Goal: Transaction & Acquisition: Purchase product/service

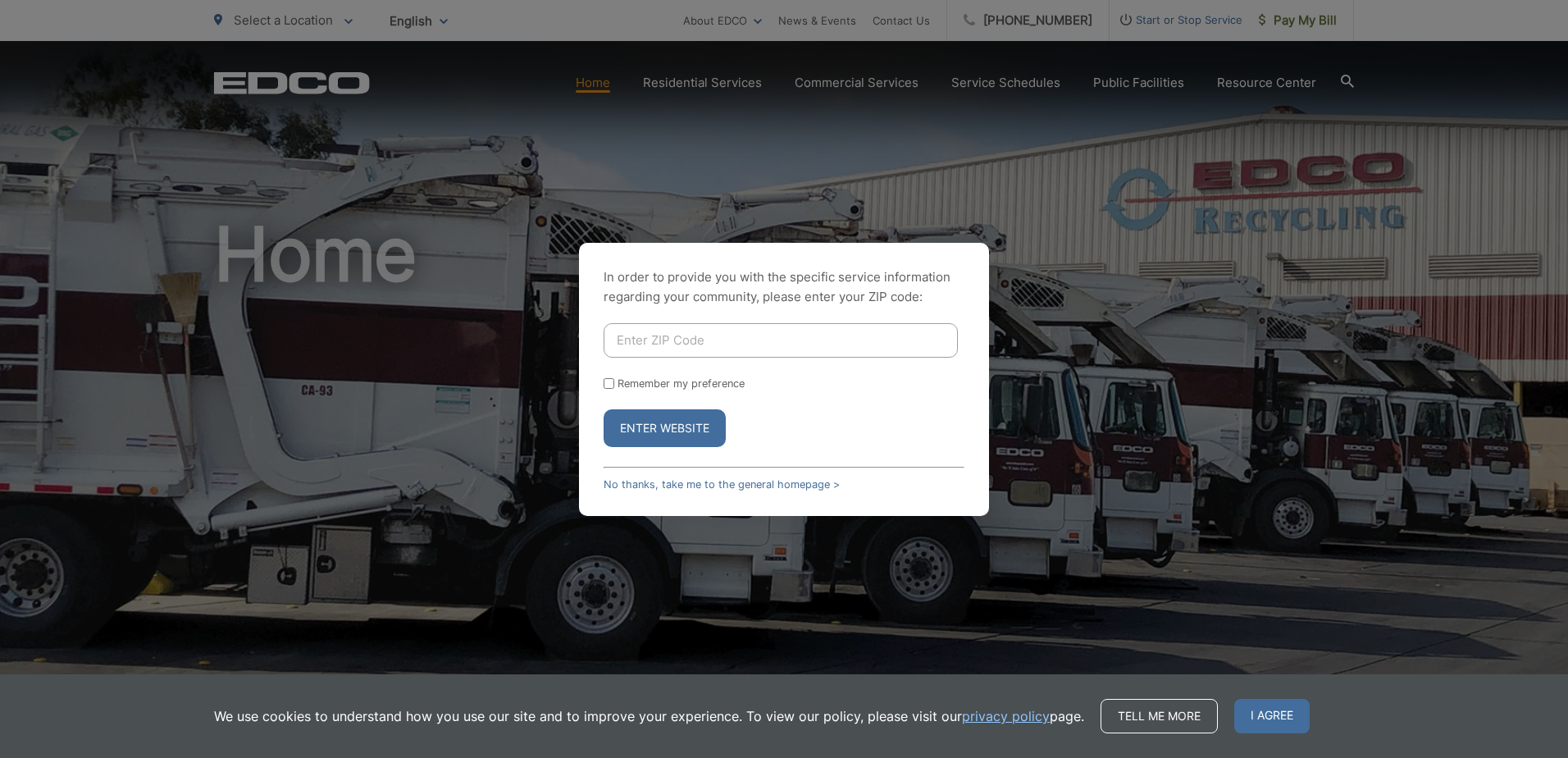
click at [688, 427] on button "Enter Website" at bounding box center [665, 428] width 122 height 37
click at [672, 484] on link "No thanks, take me to the general homepage >" at bounding box center [722, 484] width 236 height 12
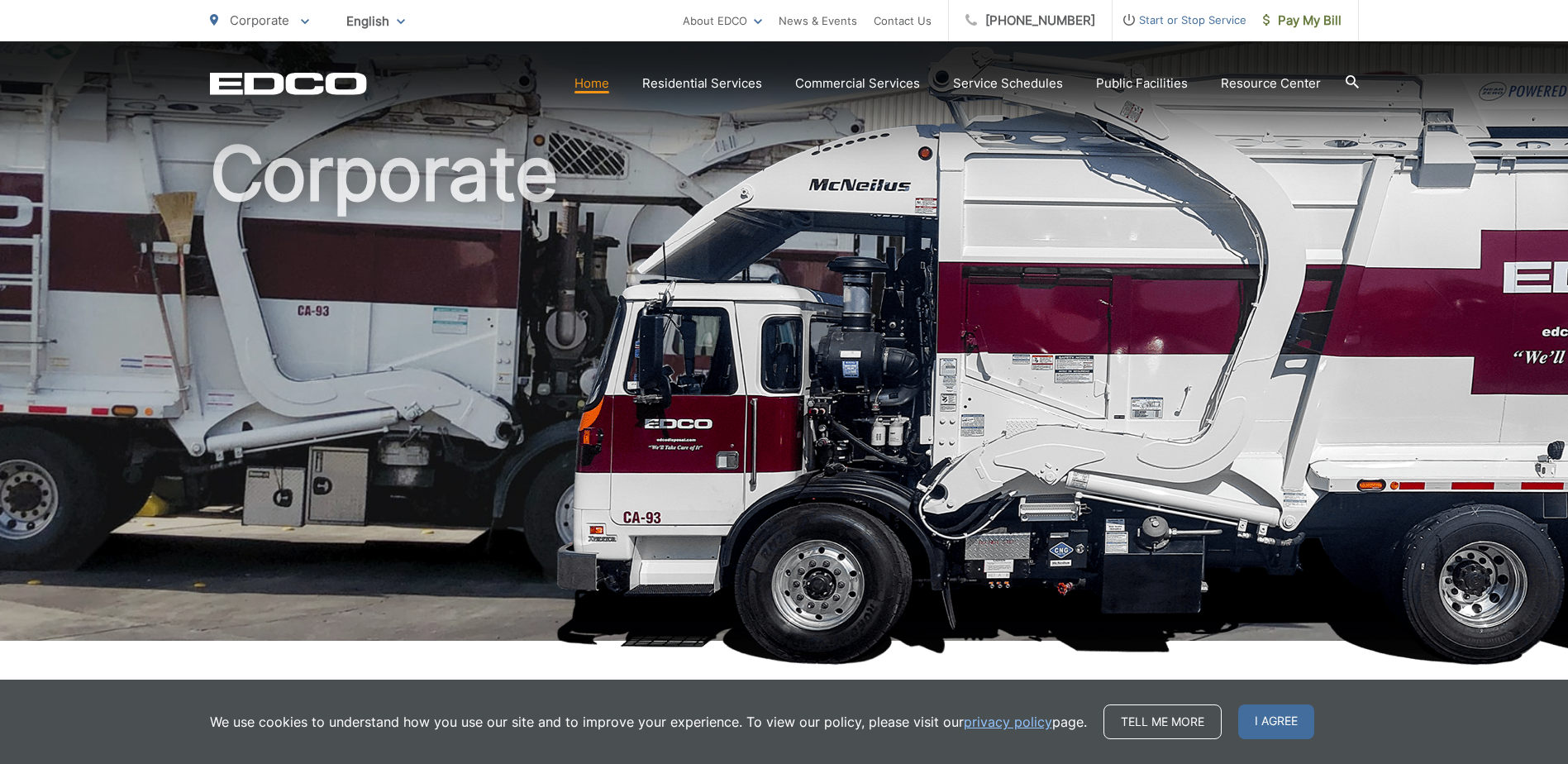
scroll to position [165, 0]
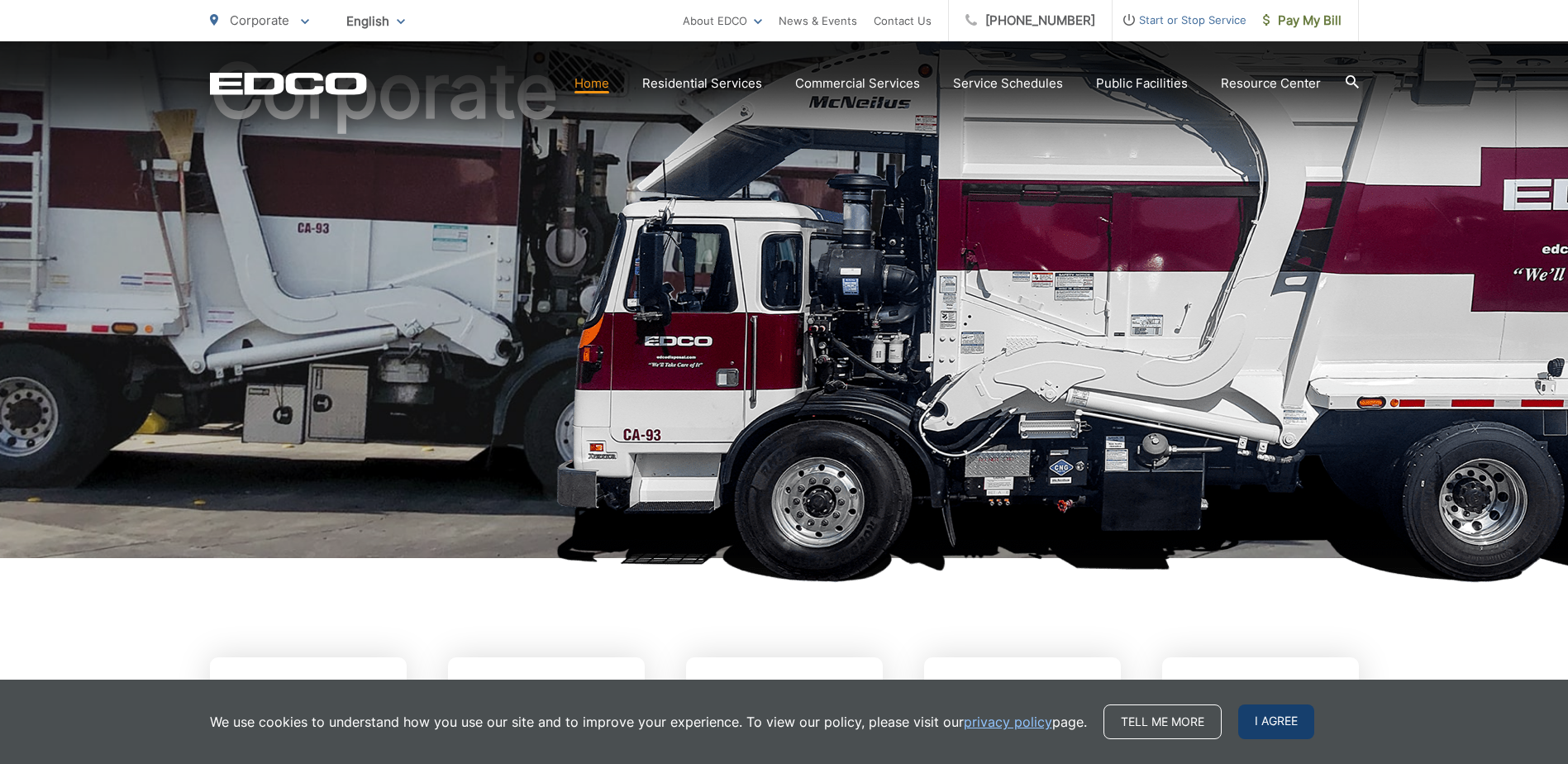
click at [1263, 721] on span "I agree" at bounding box center [1276, 721] width 76 height 35
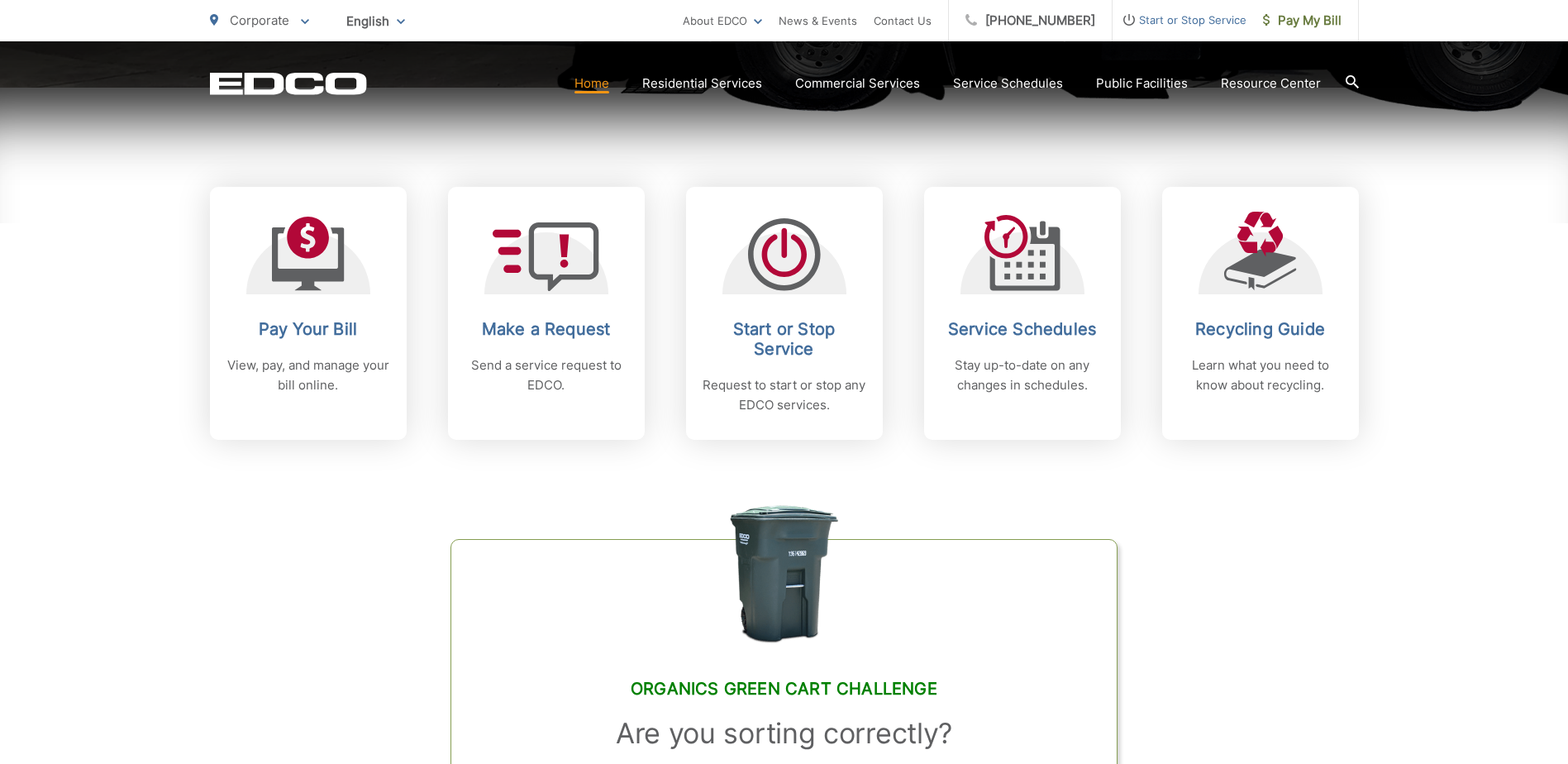
scroll to position [661, 0]
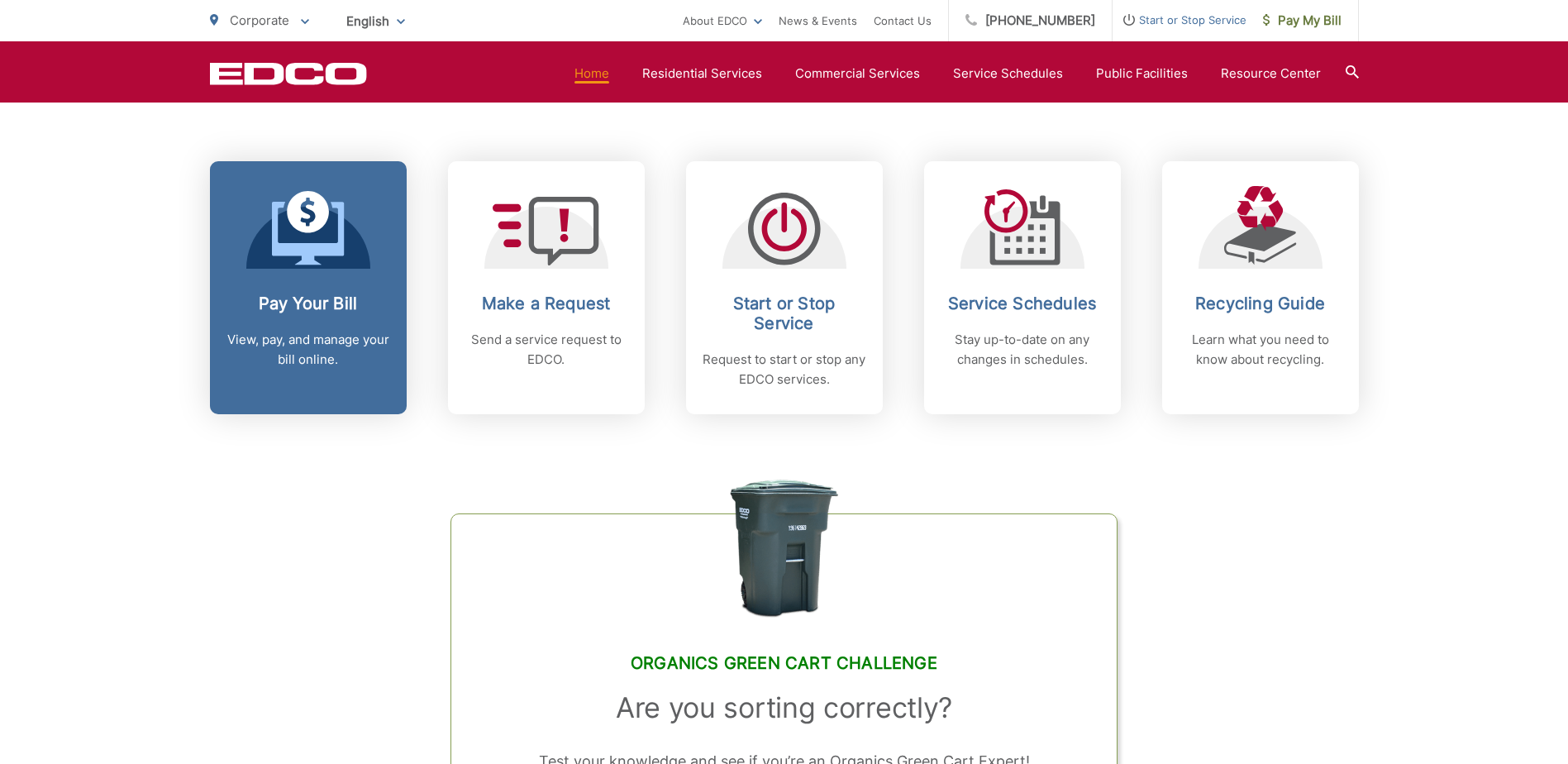
click at [337, 346] on p "View, pay, and manage your bill online." at bounding box center [307, 349] width 164 height 39
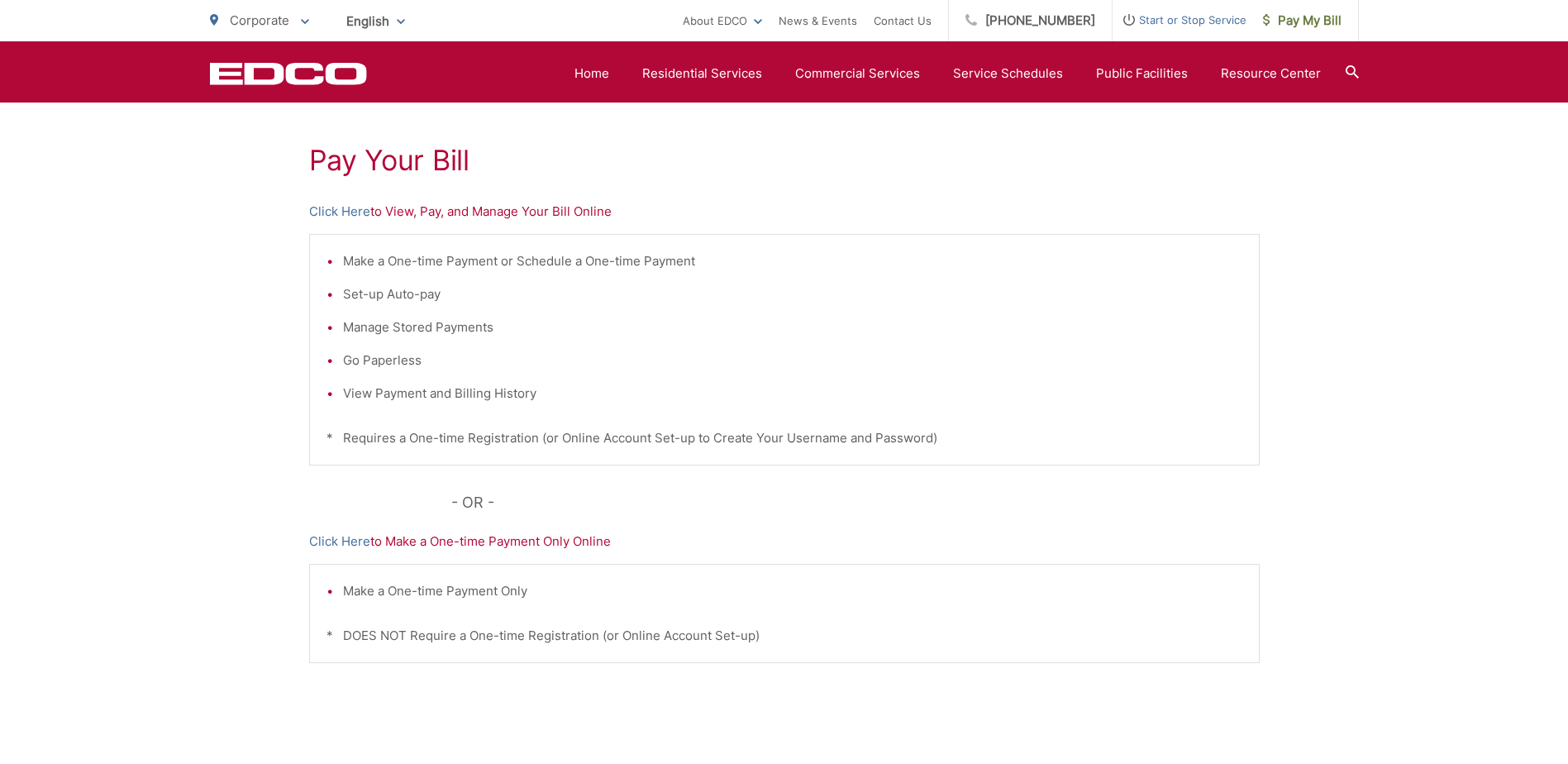
scroll to position [247, 0]
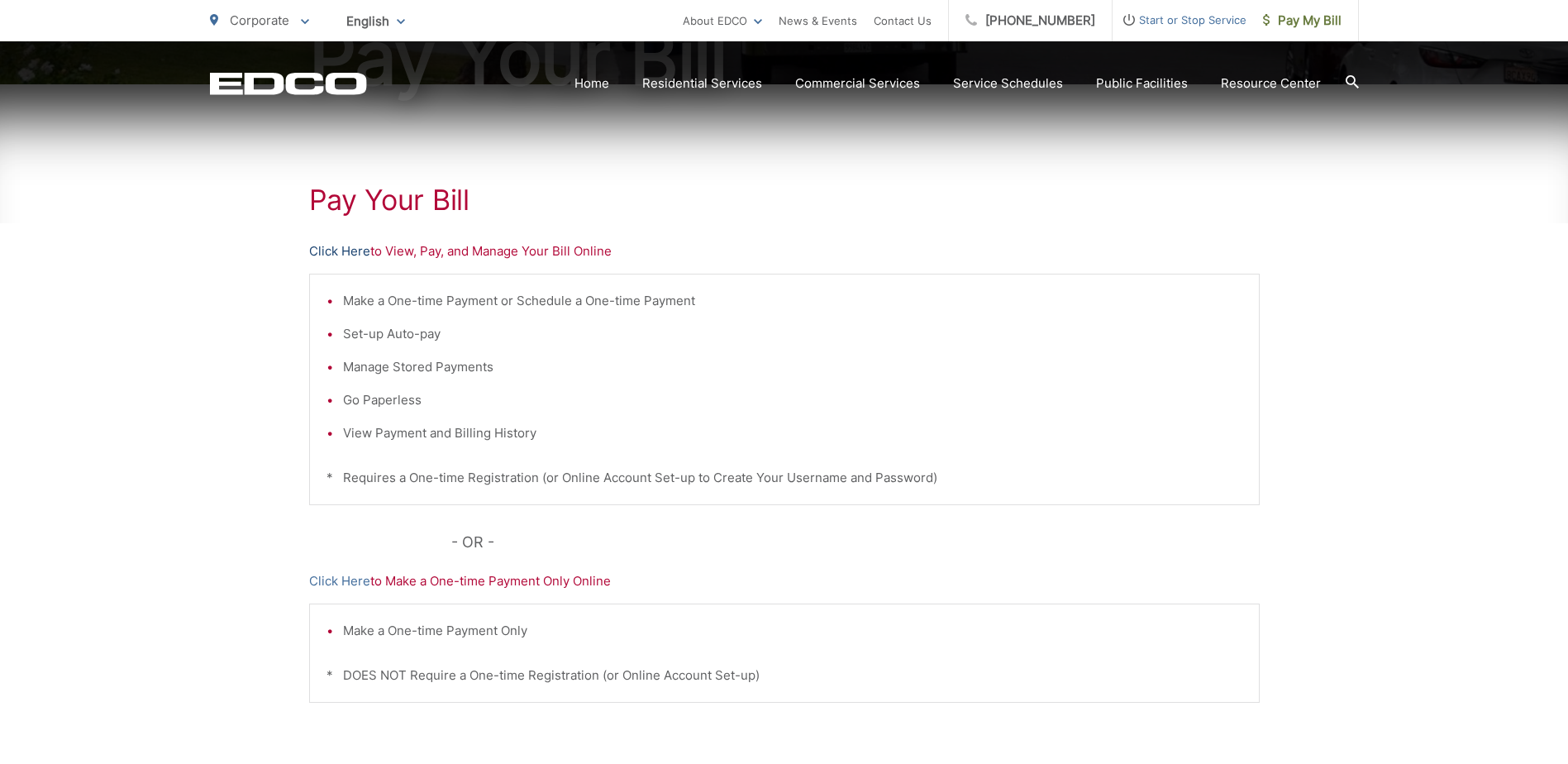
click at [348, 251] on link "Click Here" at bounding box center [339, 251] width 61 height 20
click at [337, 249] on link "Click Here" at bounding box center [339, 251] width 61 height 20
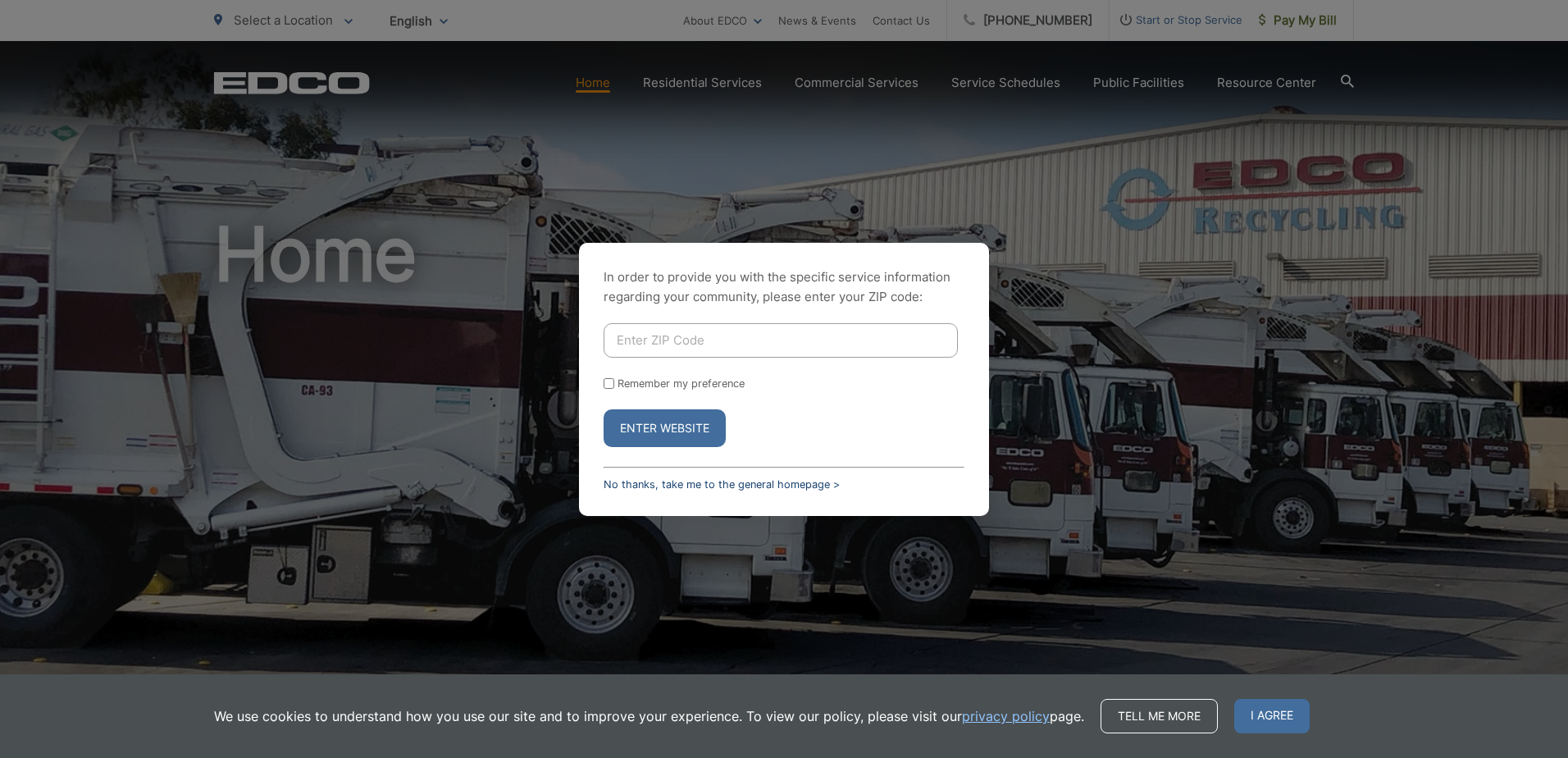
click at [676, 484] on link "No thanks, take me to the general homepage >" at bounding box center [722, 484] width 236 height 12
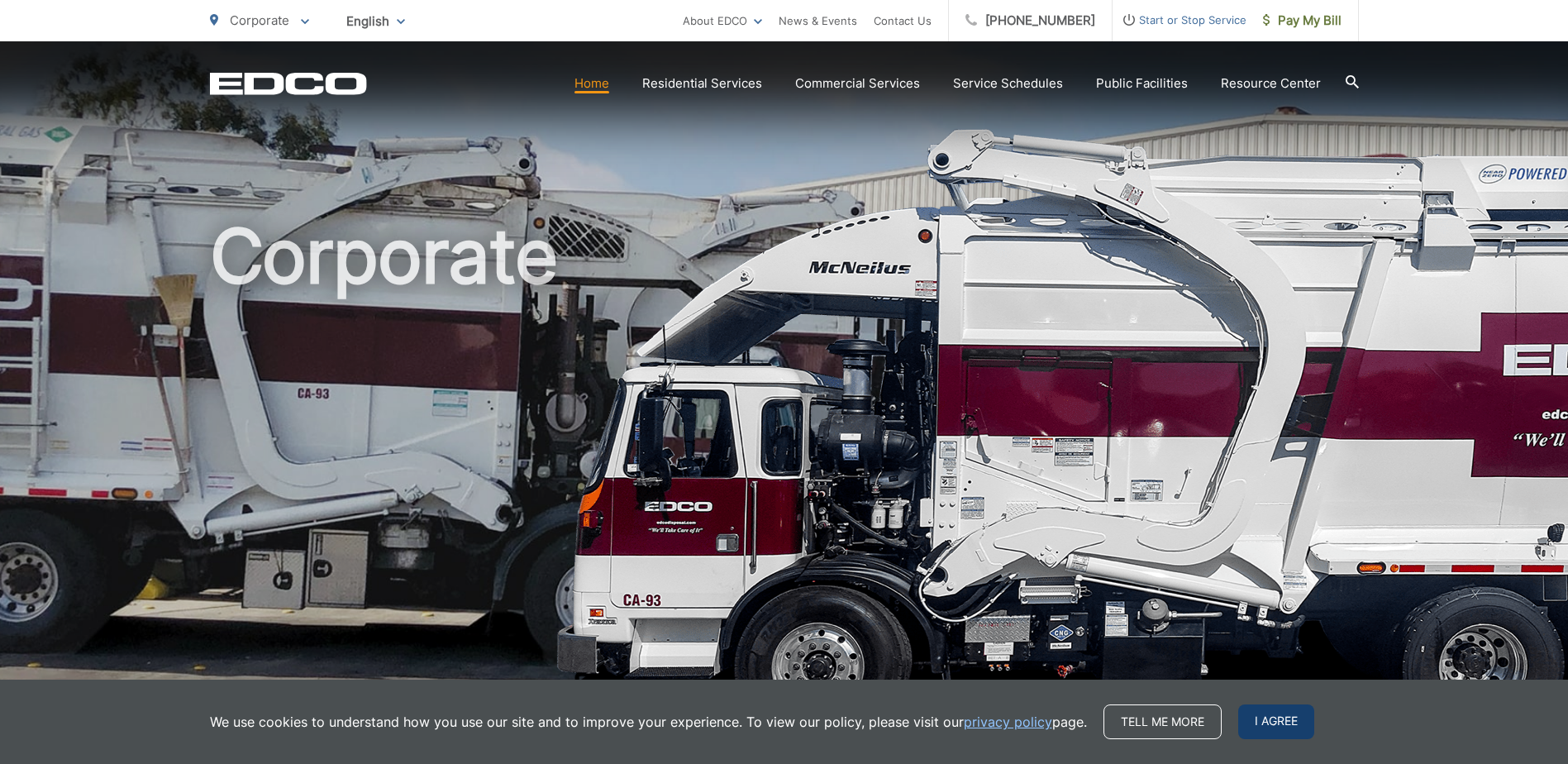
click at [1275, 724] on span "I agree" at bounding box center [1276, 721] width 76 height 35
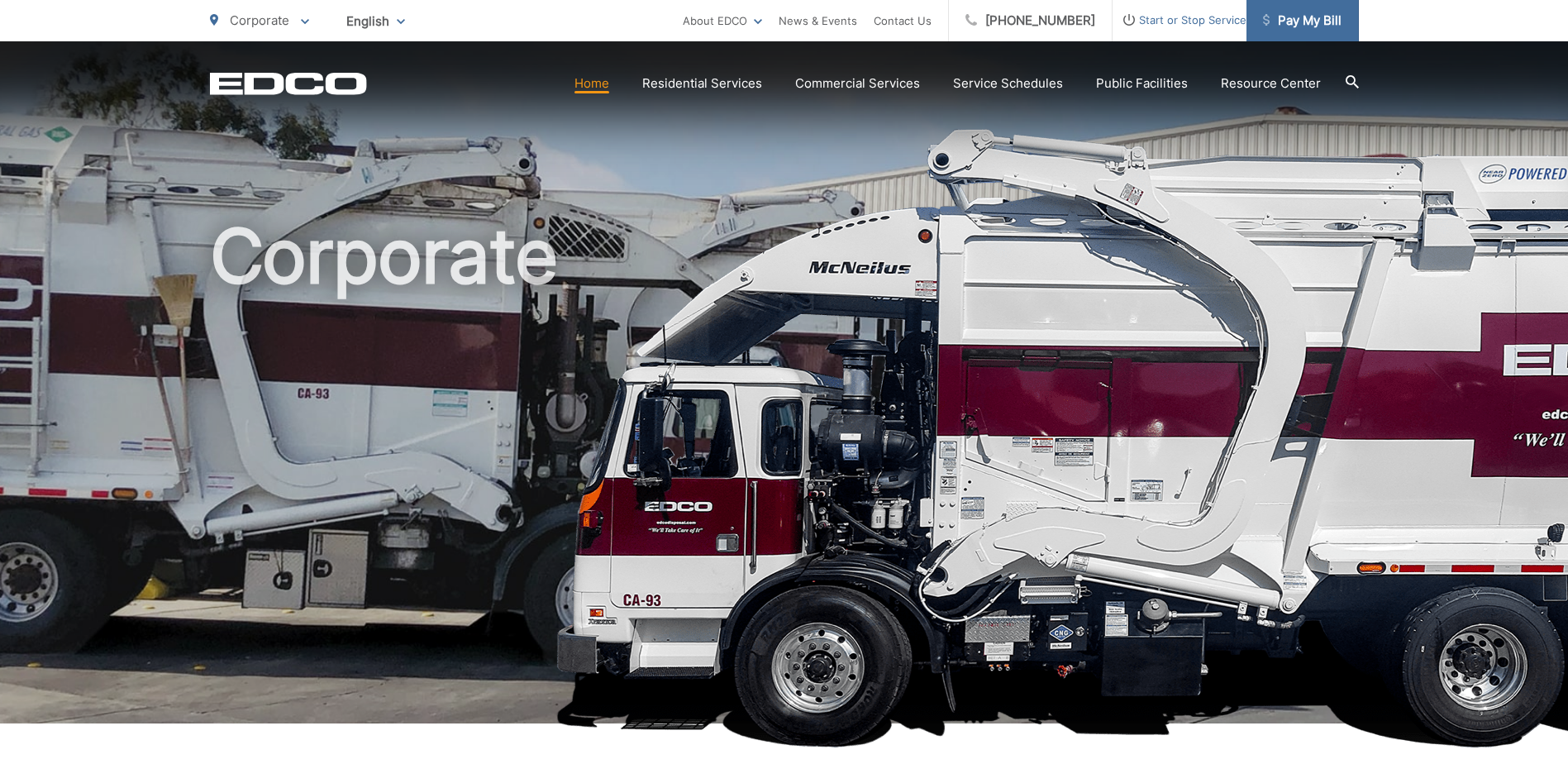
click at [1299, 19] on span "Pay My Bill" at bounding box center [1303, 21] width 79 height 20
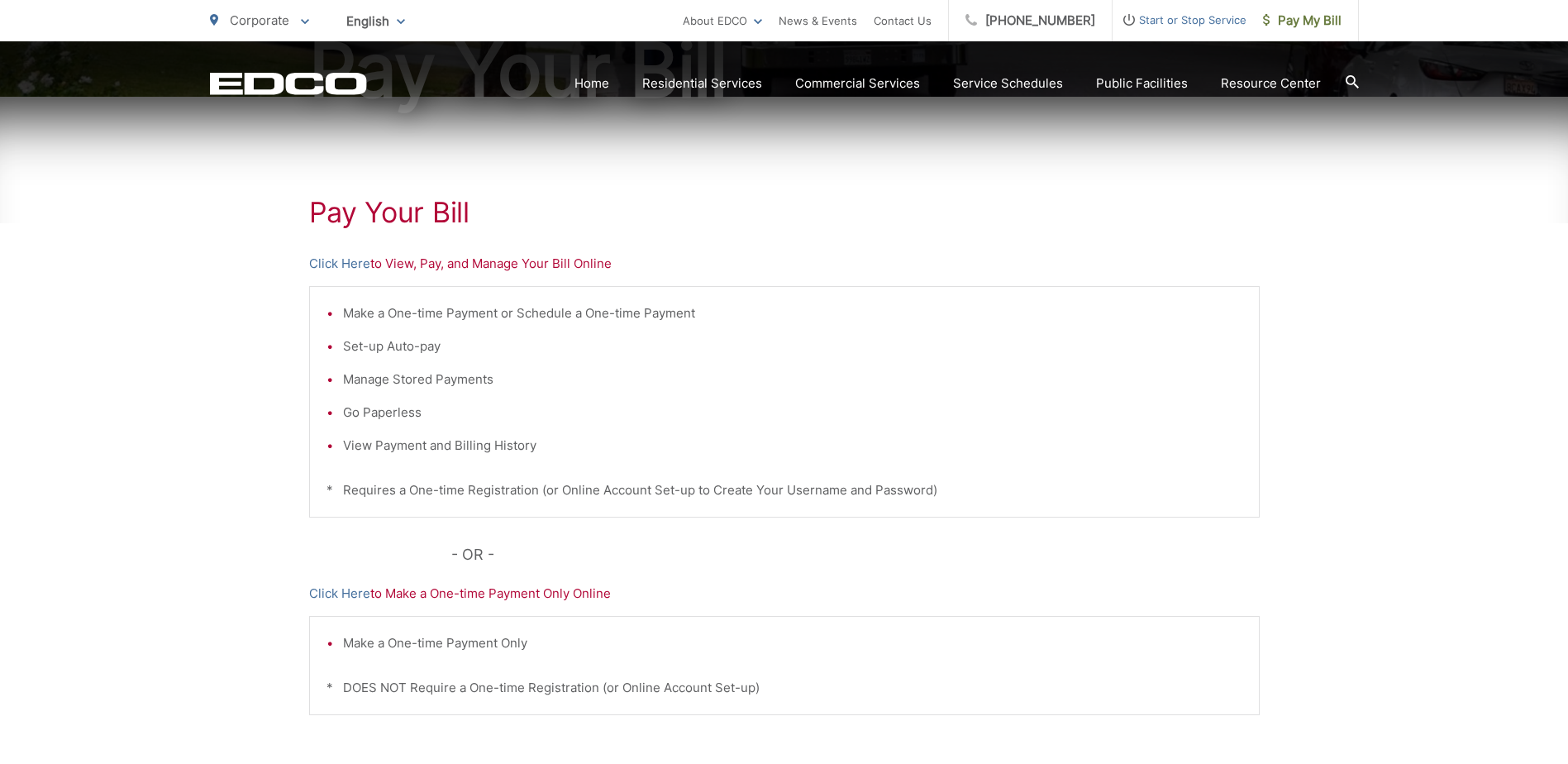
scroll to position [248, 0]
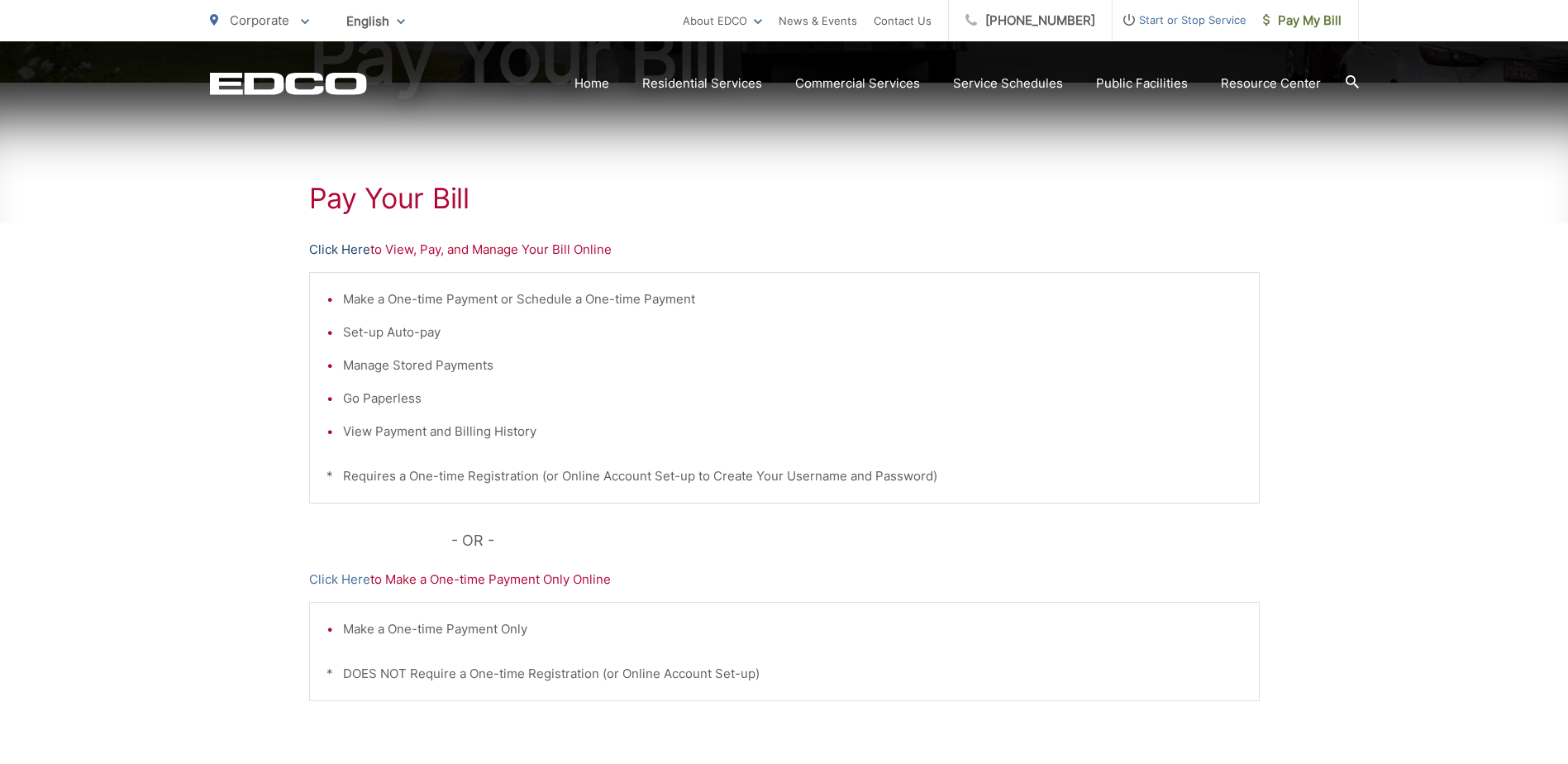
click at [332, 252] on link "Click Here" at bounding box center [339, 249] width 61 height 20
